Goal: Information Seeking & Learning: Learn about a topic

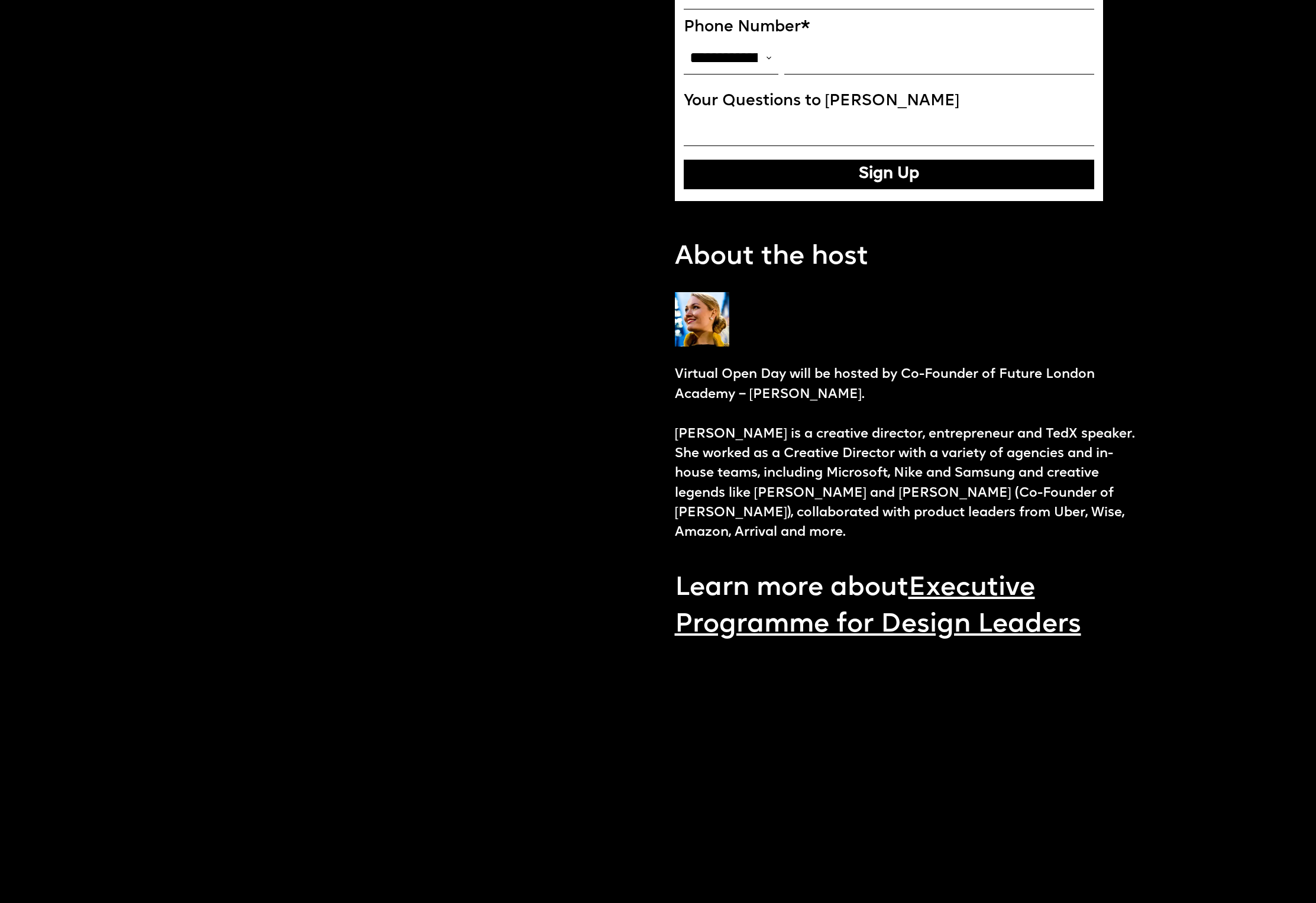
scroll to position [1446, 0]
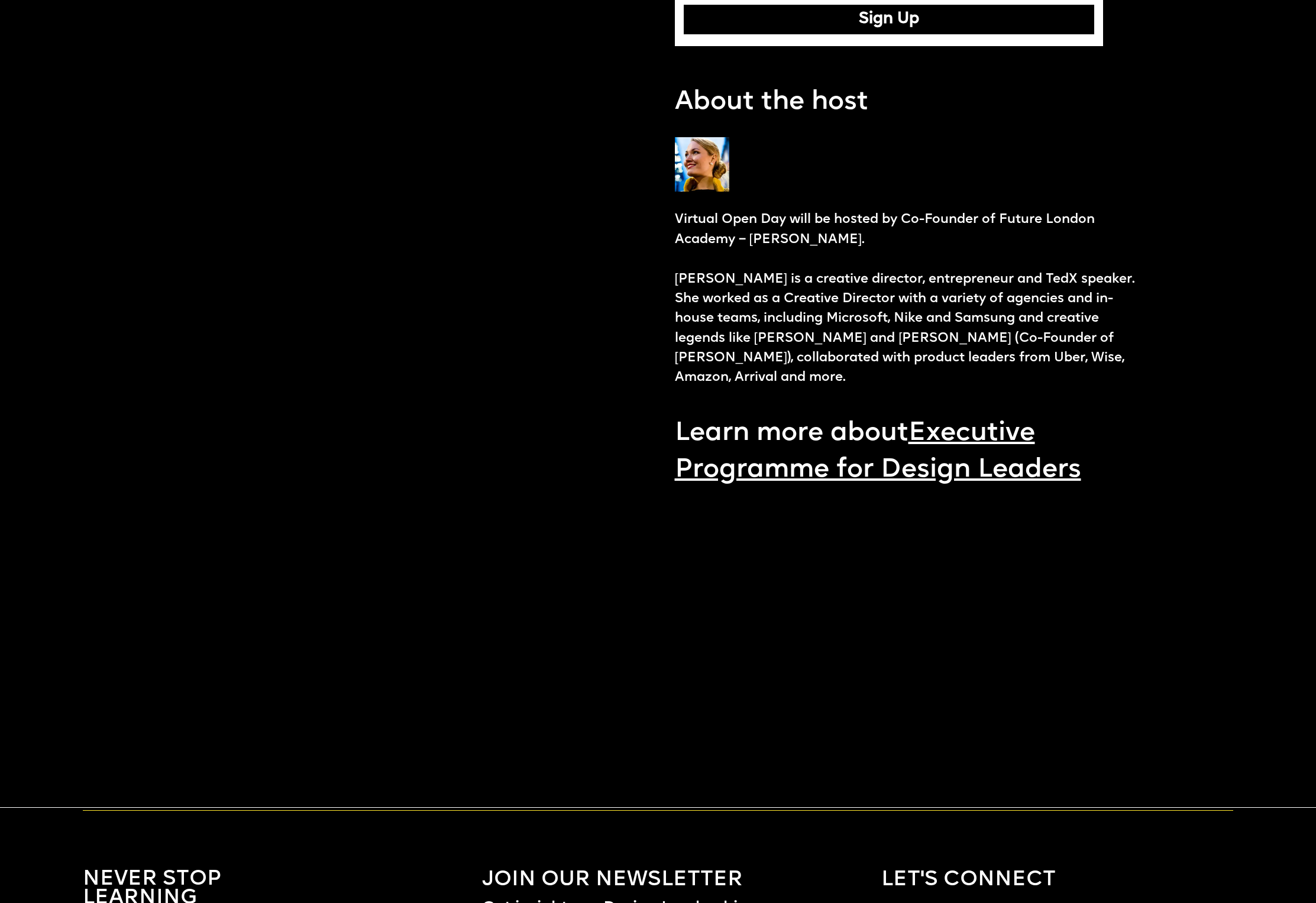
click at [1001, 448] on link "Executive Programme for Design Leaders" at bounding box center [877, 451] width 406 height 63
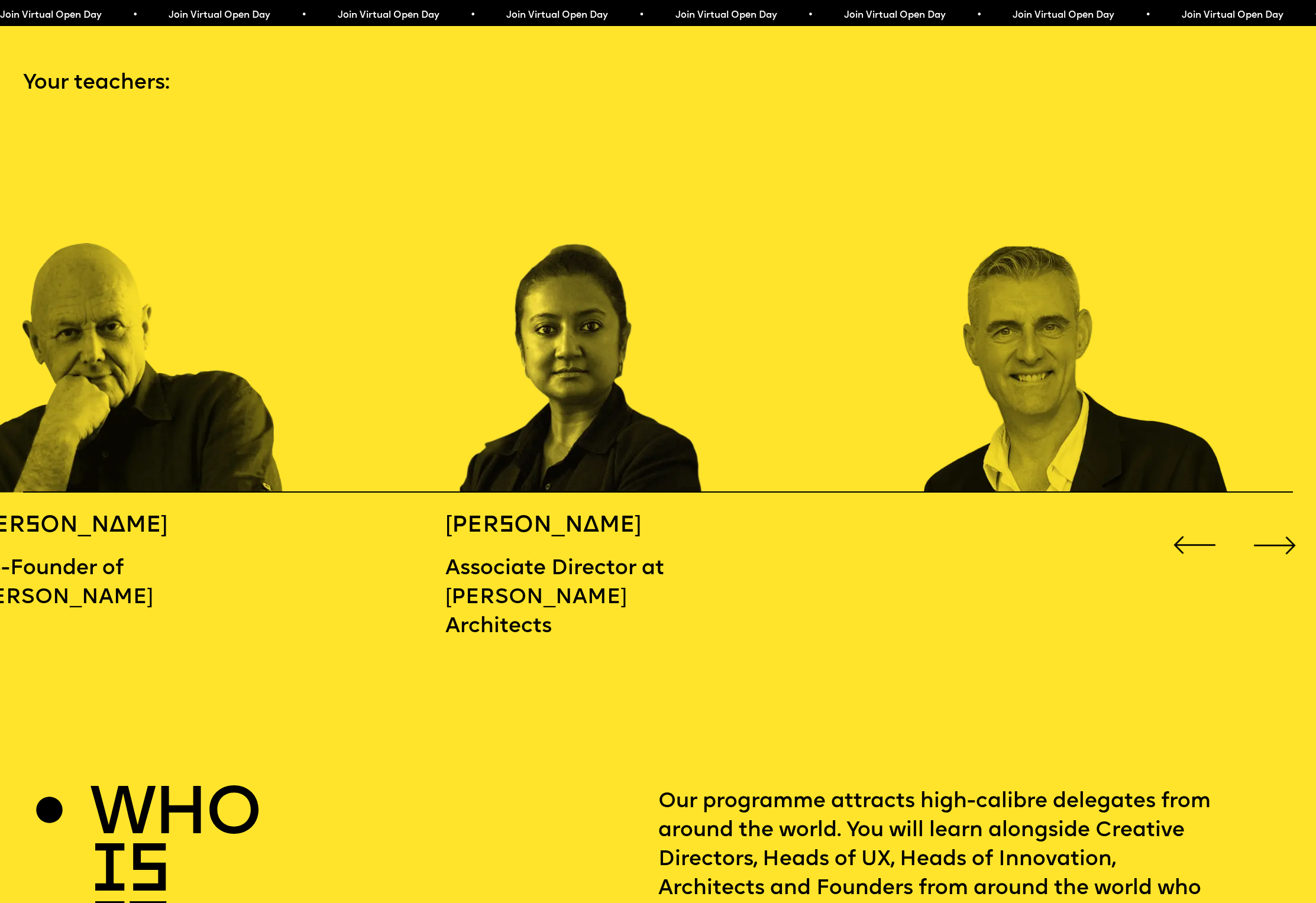
scroll to position [1965, 0]
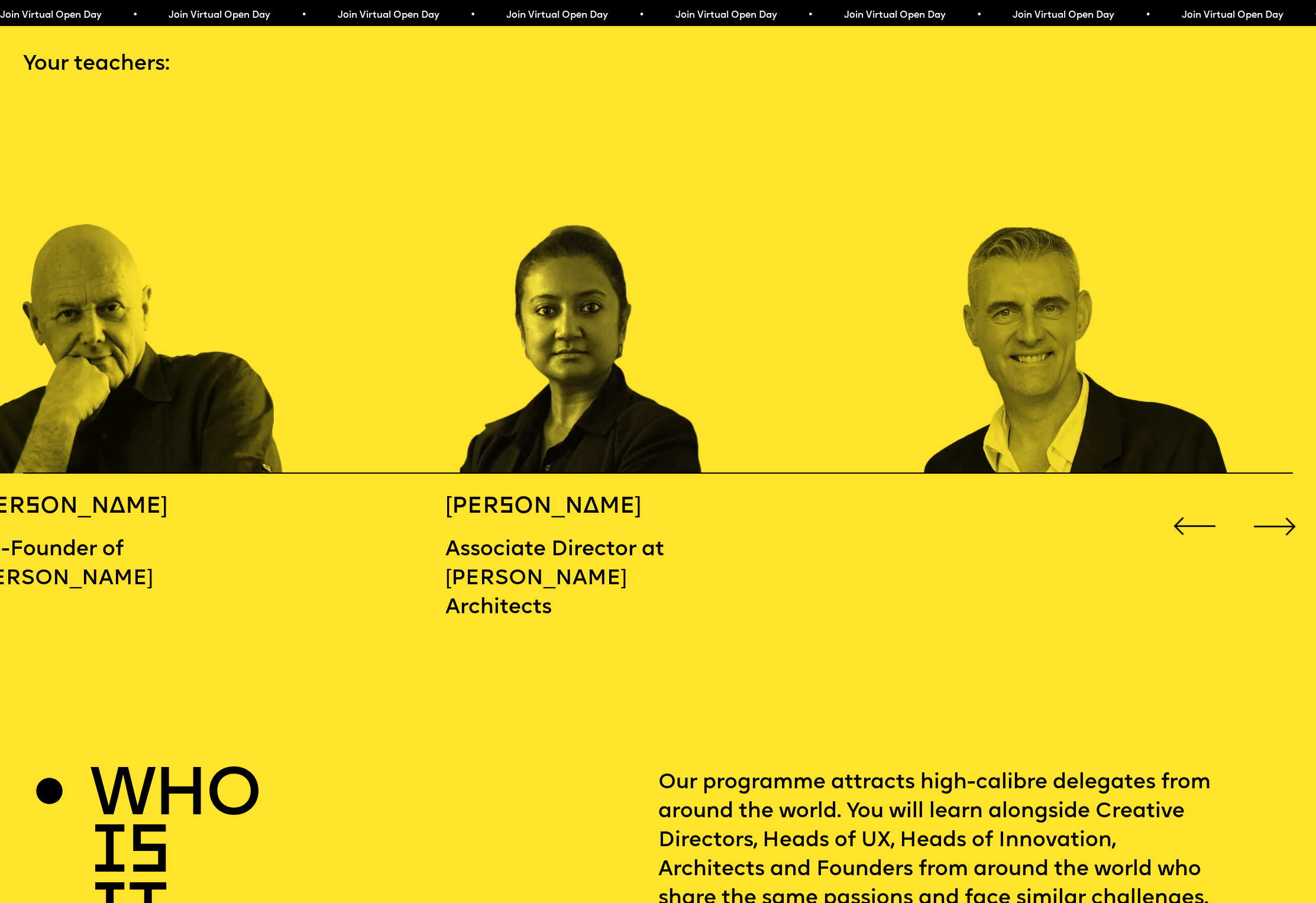
click at [1259, 515] on div "Next slide" at bounding box center [1275, 527] width 53 height 53
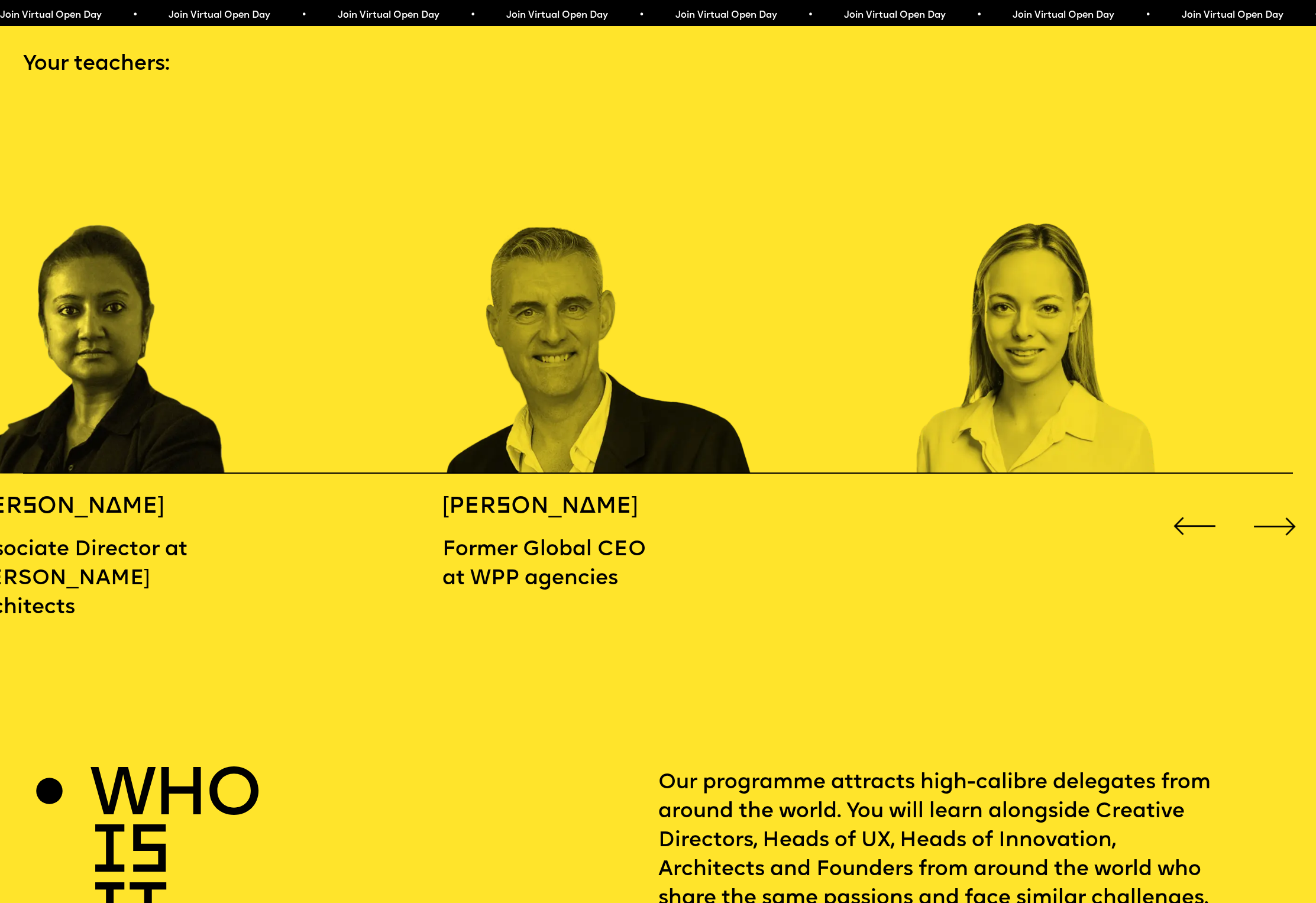
click at [1259, 515] on div "Next slide" at bounding box center [1275, 527] width 53 height 53
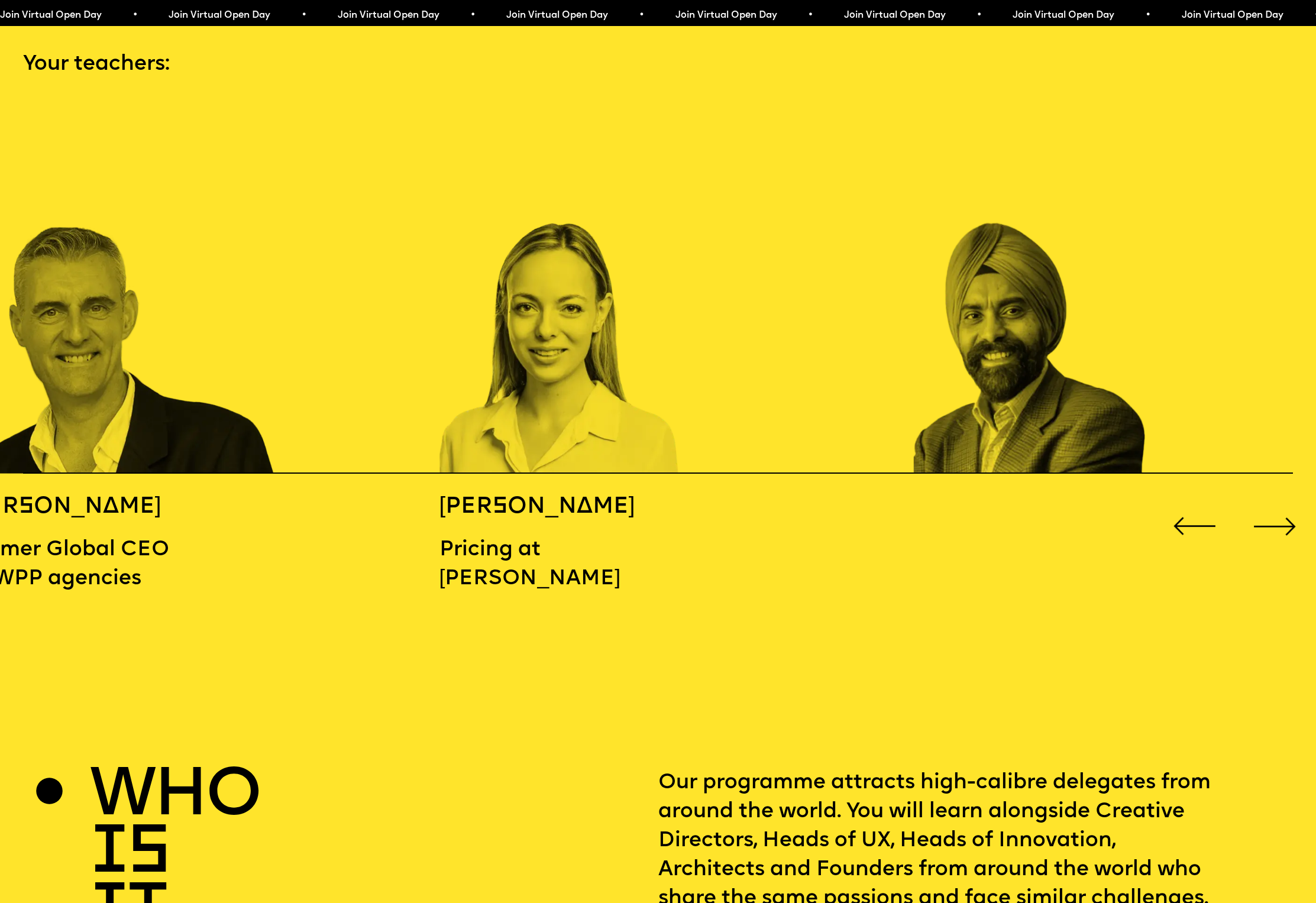
click at [1259, 515] on div "Next slide" at bounding box center [1275, 527] width 53 height 53
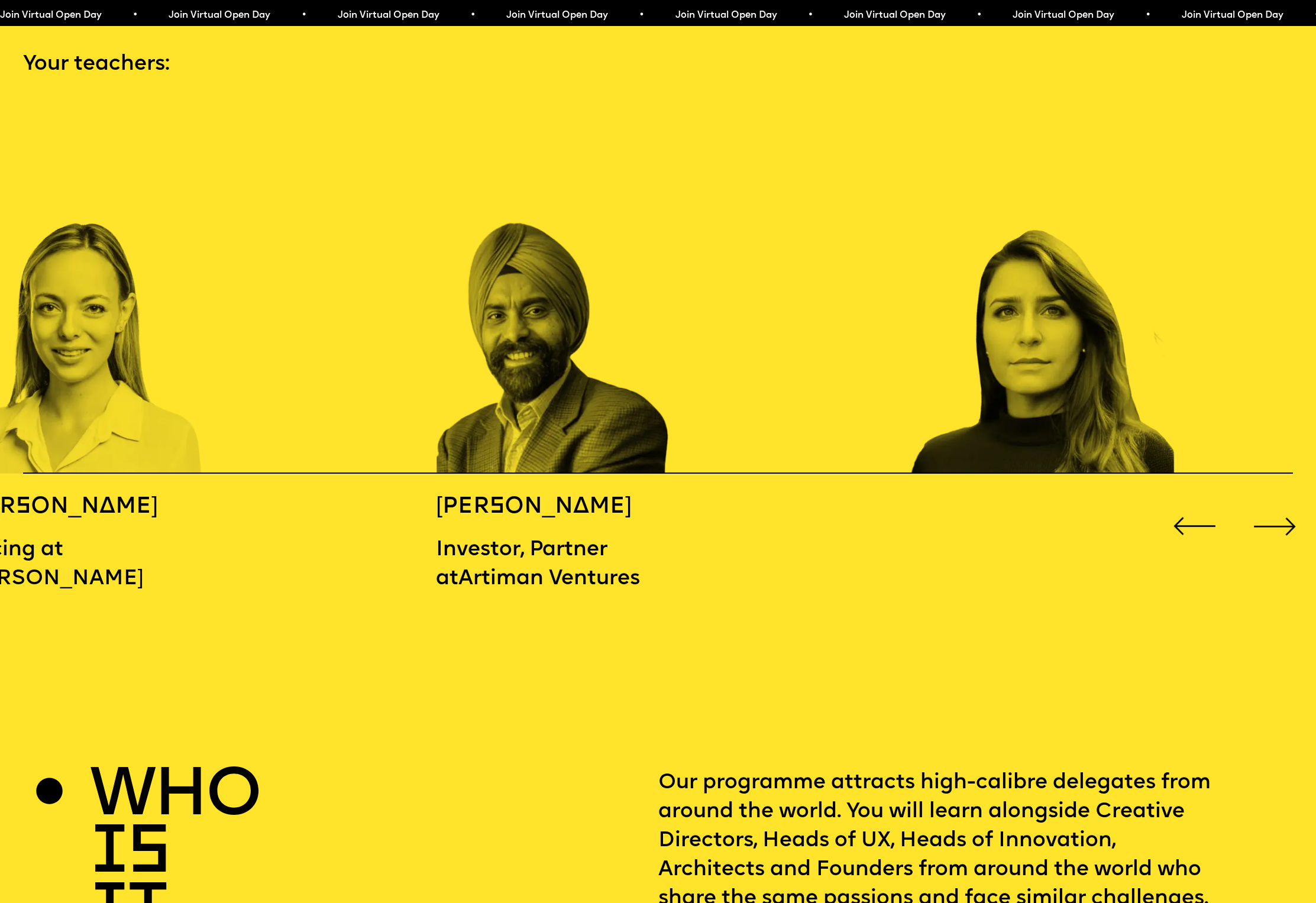
click at [1259, 515] on div "Next slide" at bounding box center [1275, 527] width 53 height 53
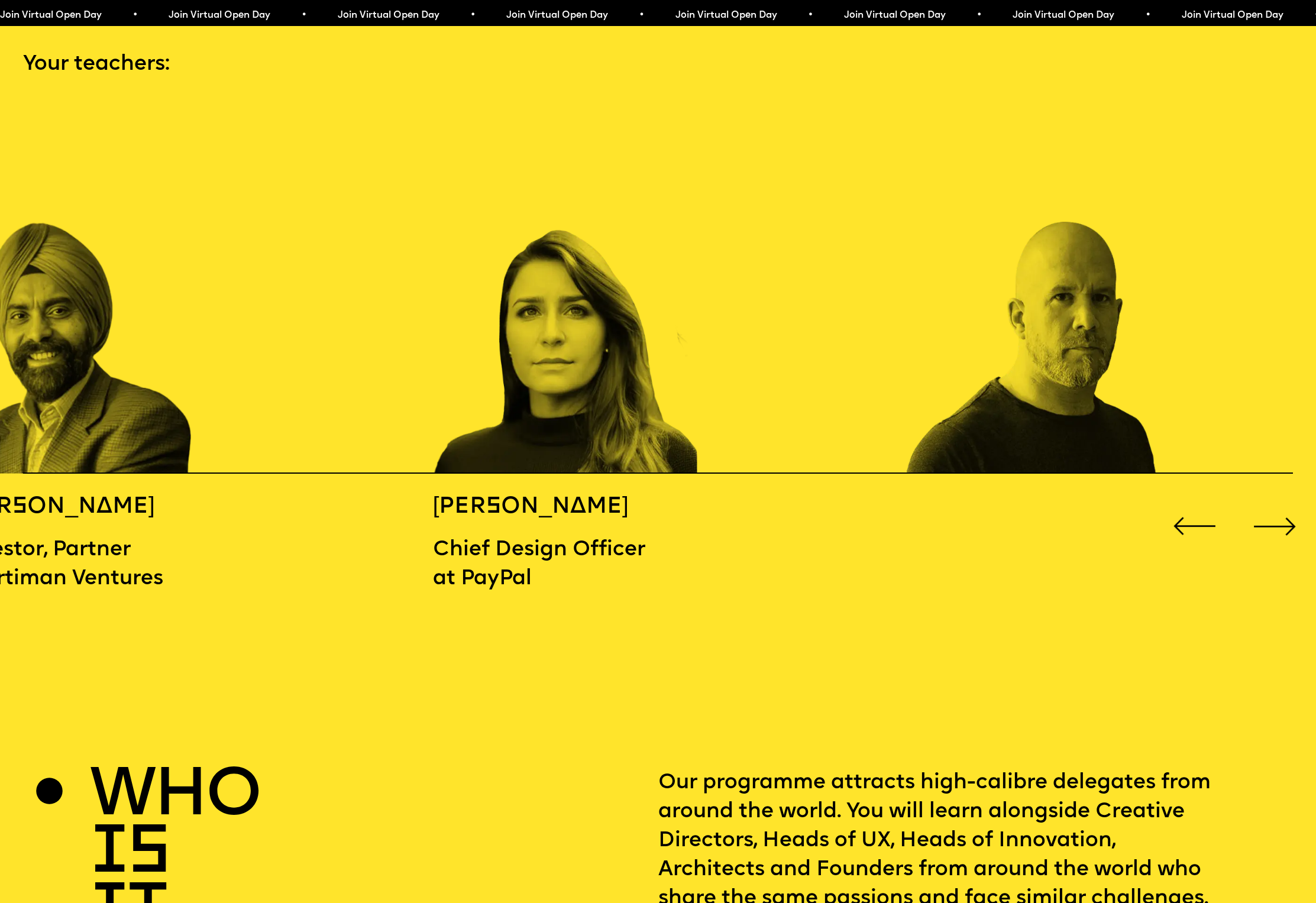
click at [1288, 514] on div "Next slide" at bounding box center [1275, 527] width 53 height 53
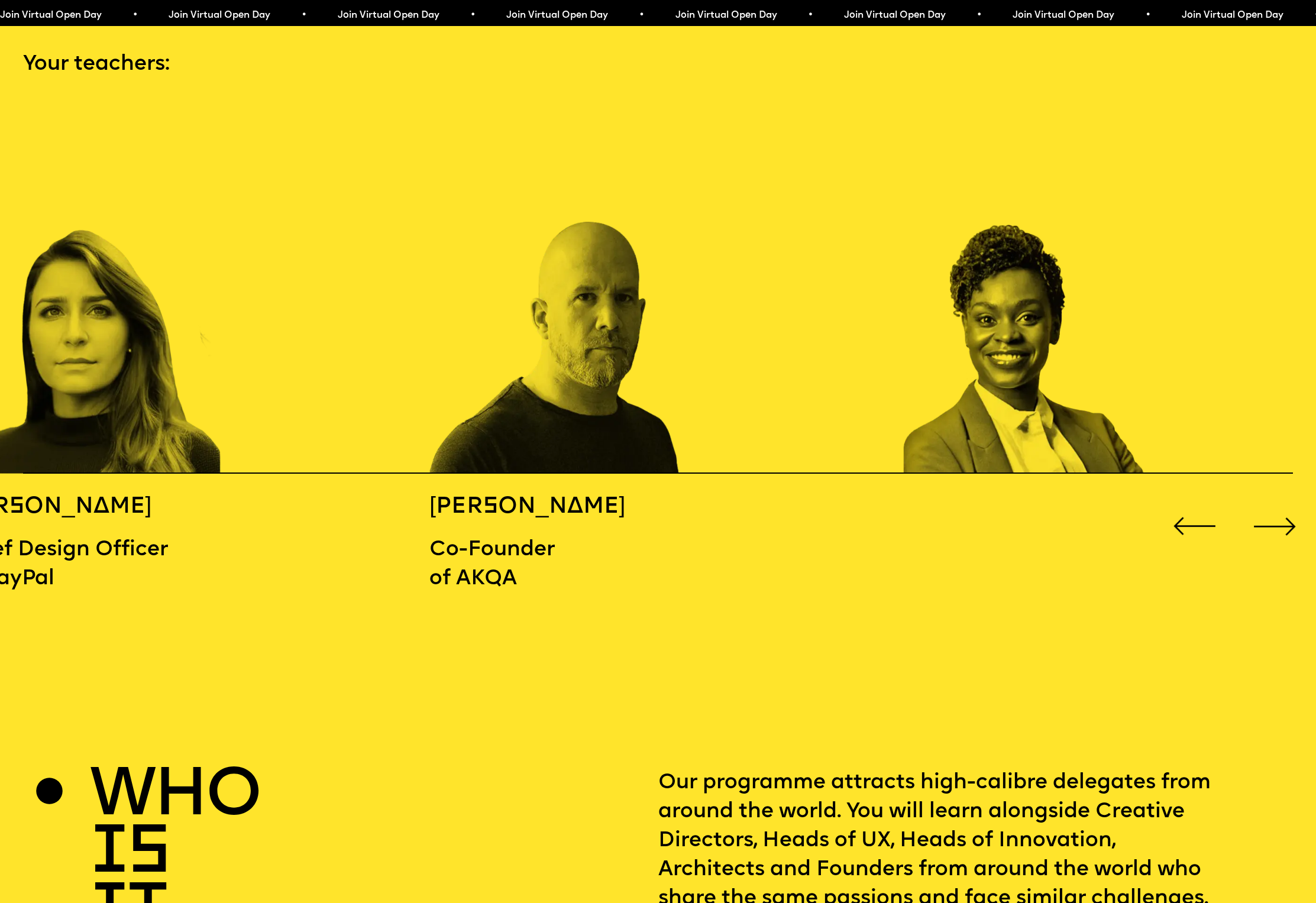
click at [1285, 514] on div "Next slide" at bounding box center [1275, 527] width 53 height 53
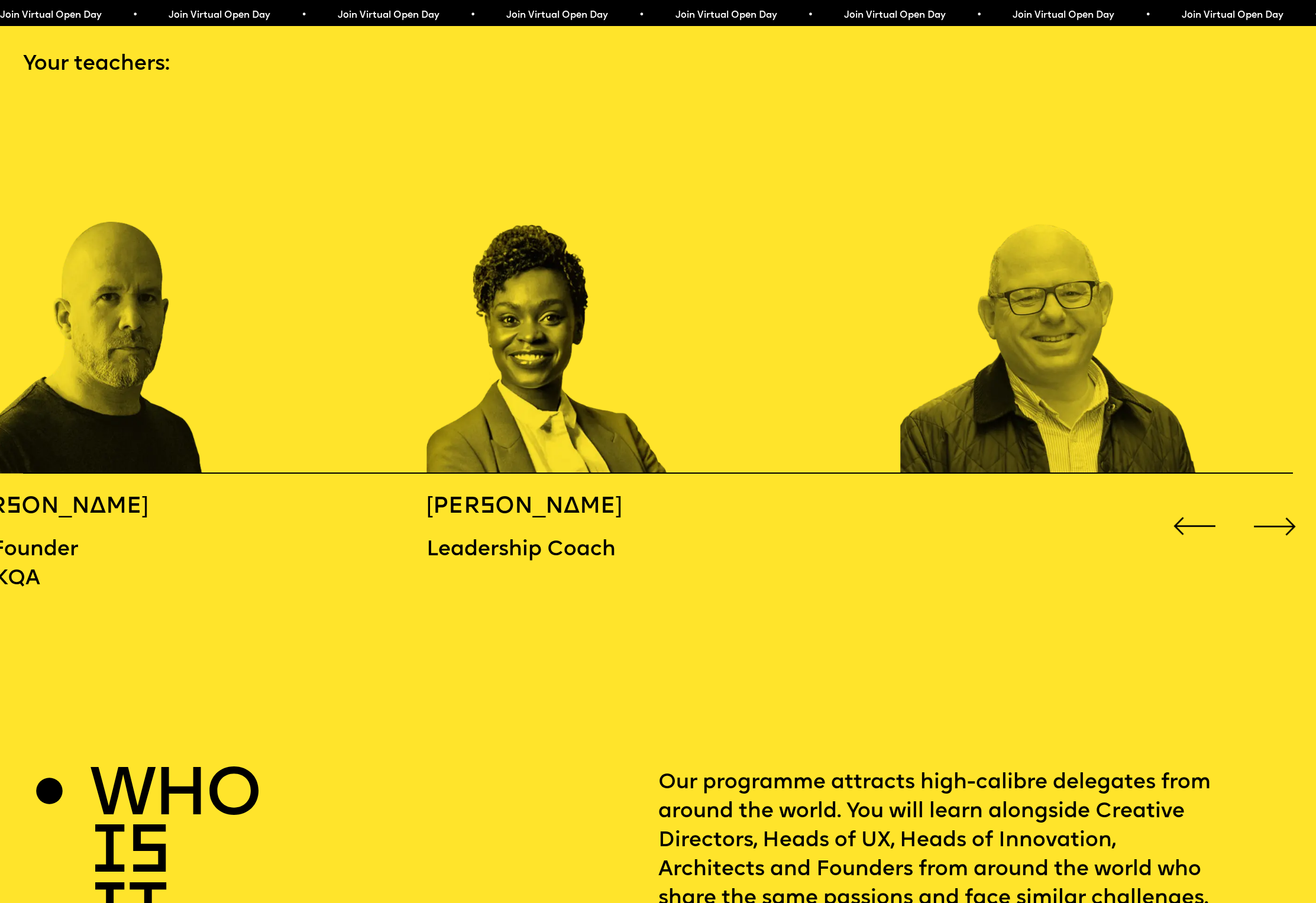
click at [1285, 514] on div "Next slide" at bounding box center [1275, 527] width 53 height 53
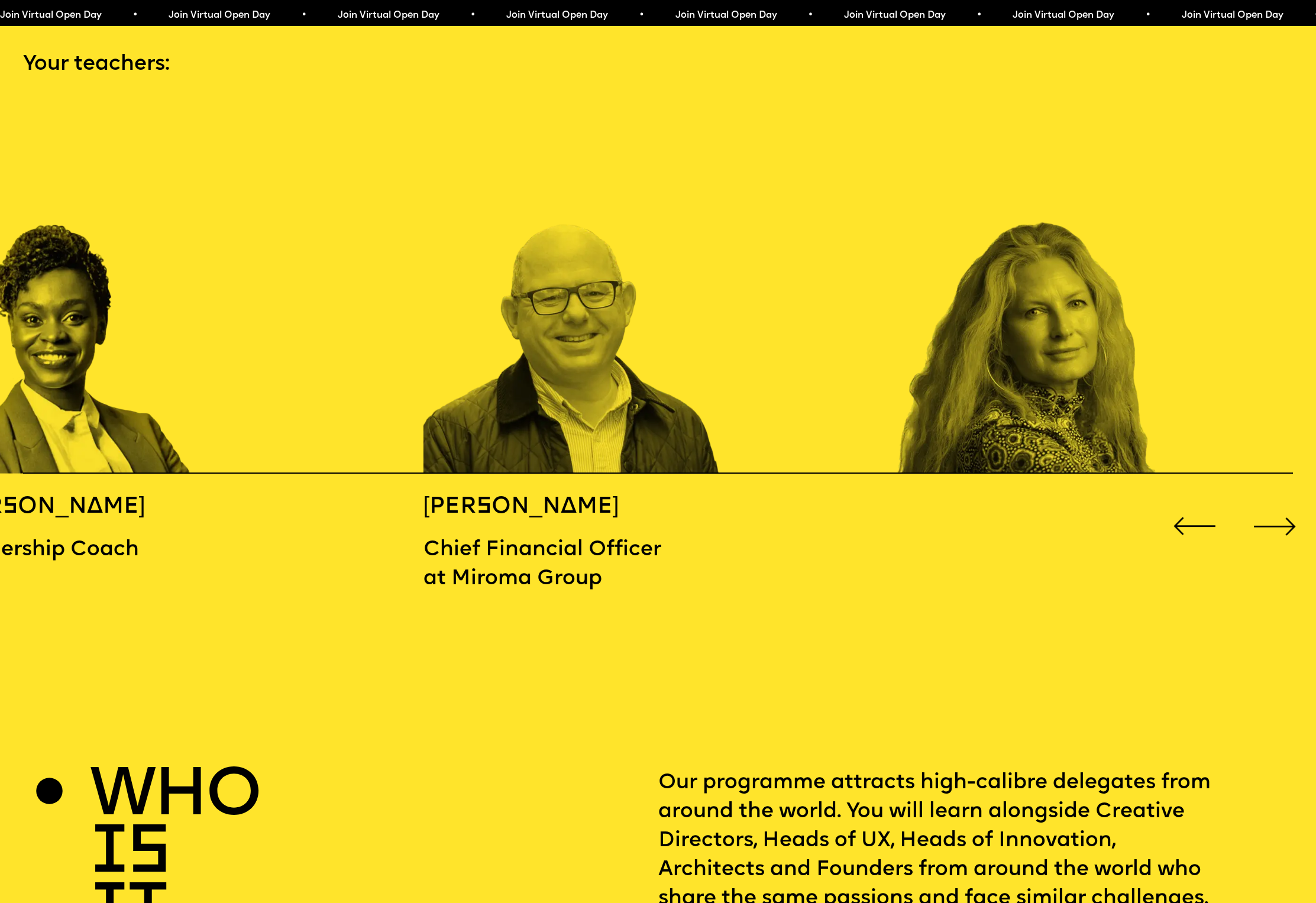
click at [1285, 514] on div "Next slide" at bounding box center [1275, 527] width 53 height 53
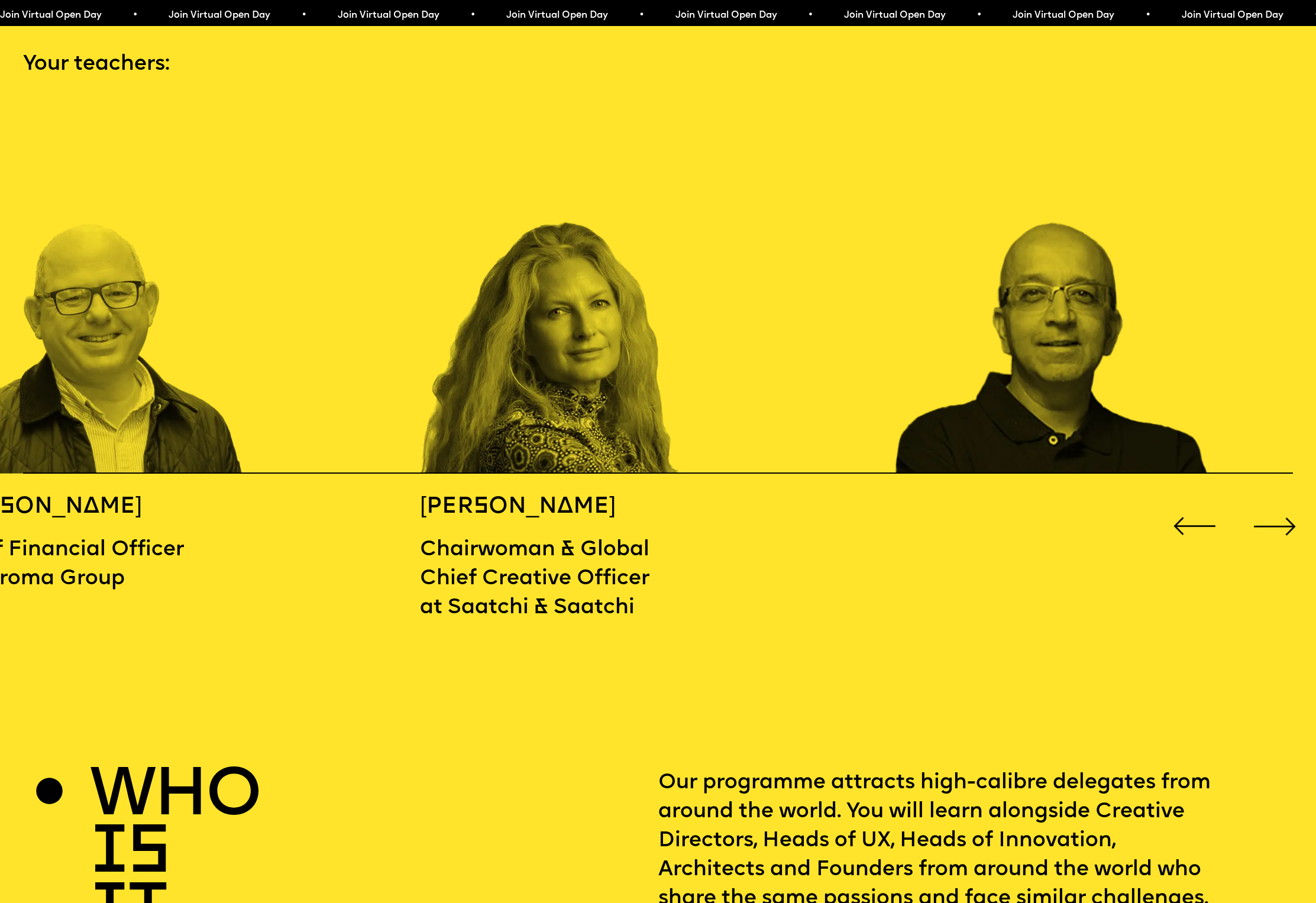
click at [1285, 514] on div "Next slide" at bounding box center [1275, 527] width 53 height 53
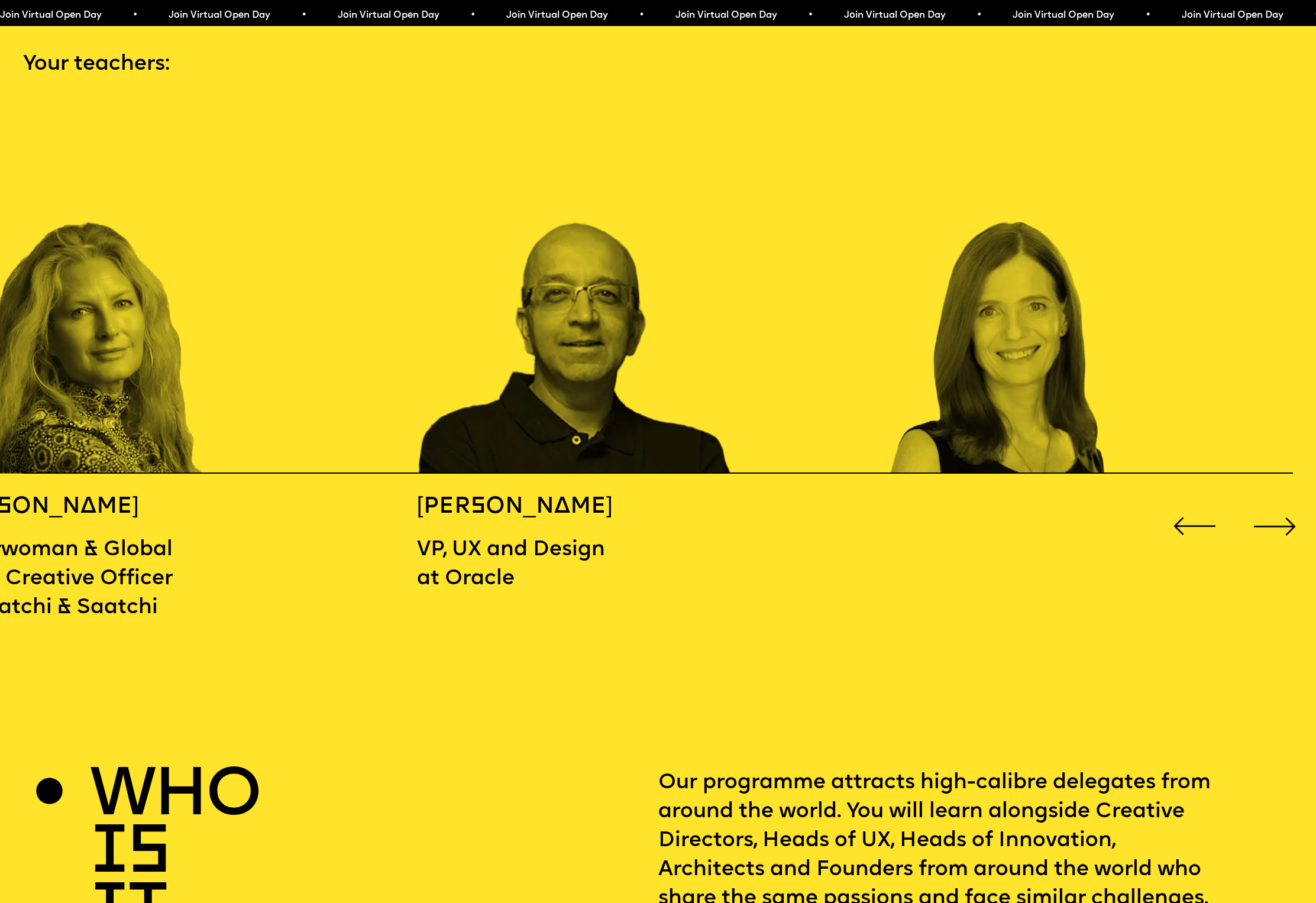
click at [1285, 514] on div "Next slide" at bounding box center [1275, 527] width 53 height 53
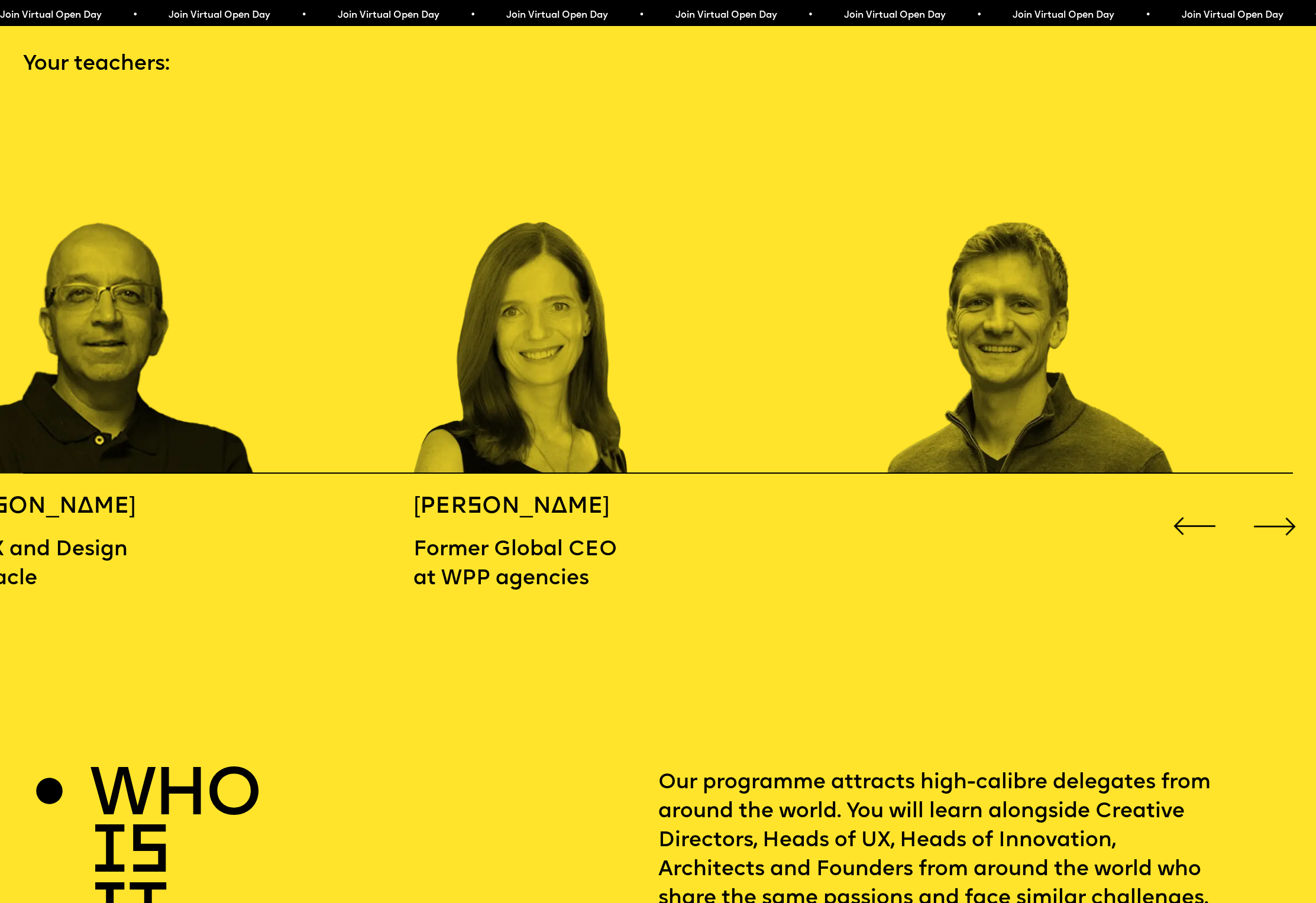
click at [1285, 514] on div "Next slide" at bounding box center [1275, 527] width 53 height 53
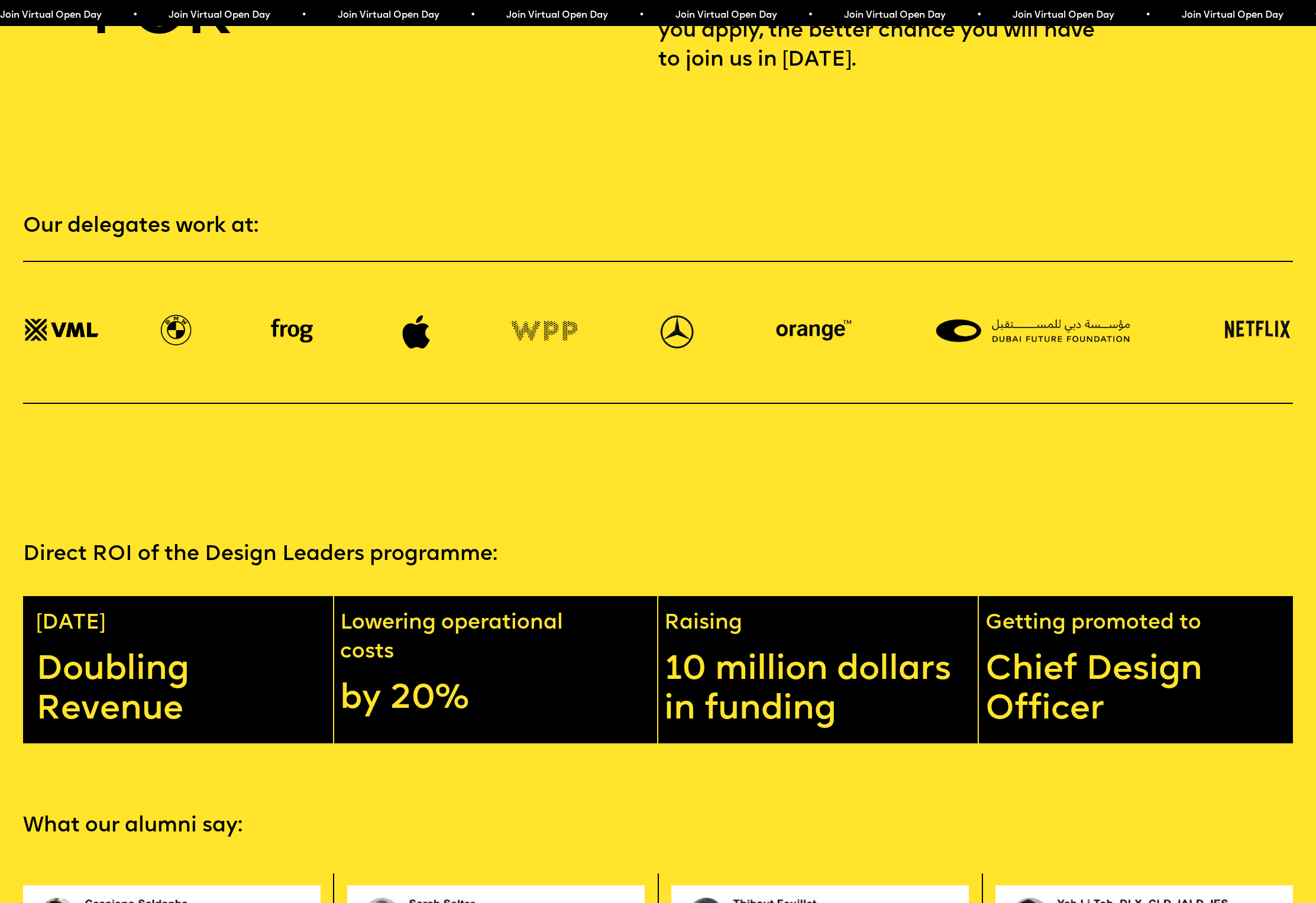
scroll to position [3229, 0]
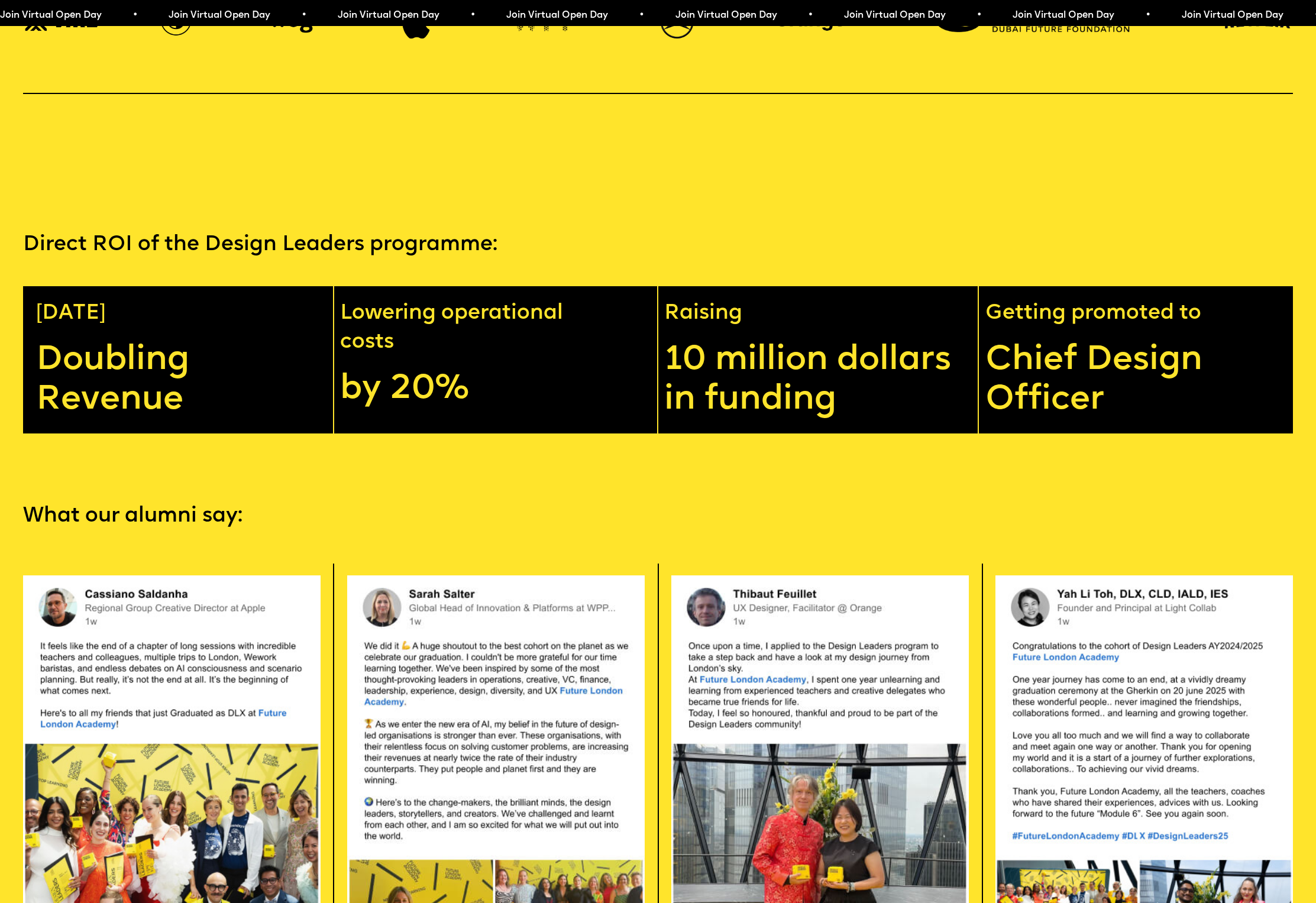
click at [817, 497] on section "What our alumni say: Apply now" at bounding box center [658, 832] width 1316 height 797
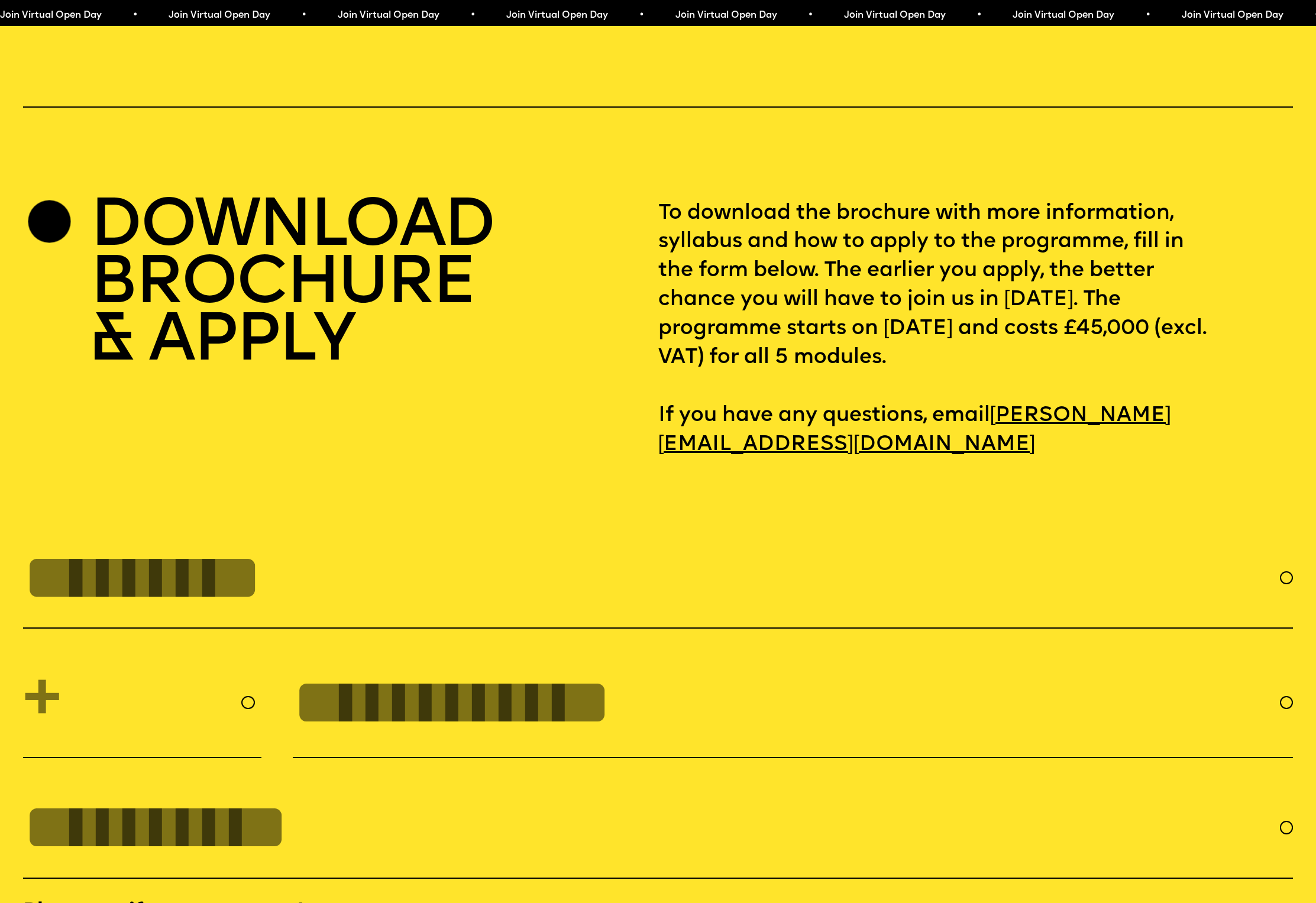
scroll to position [6047, 0]
